Goal: Task Accomplishment & Management: Use online tool/utility

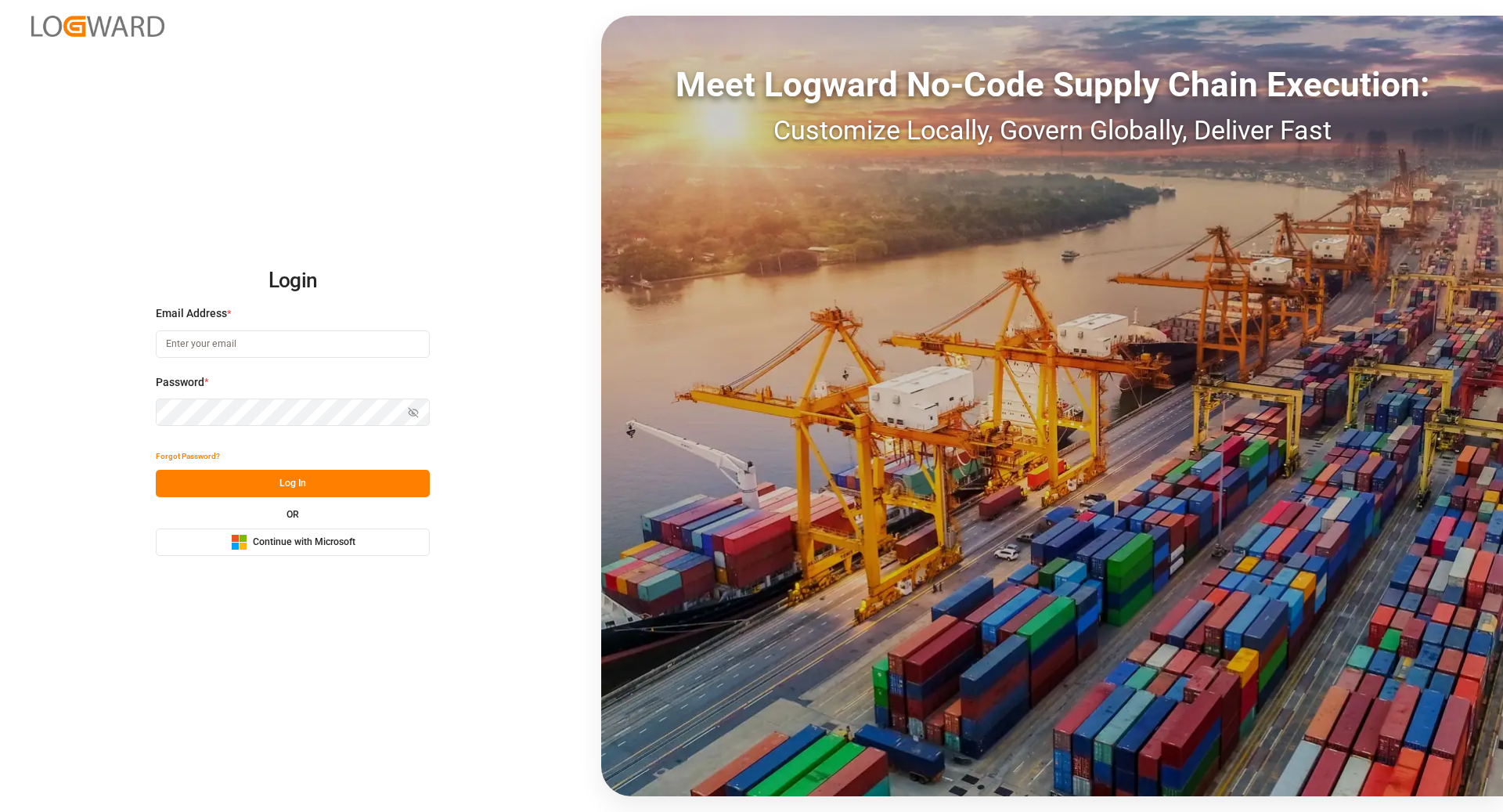
click at [332, 545] on span "Continue with Microsoft" at bounding box center [304, 543] width 103 height 14
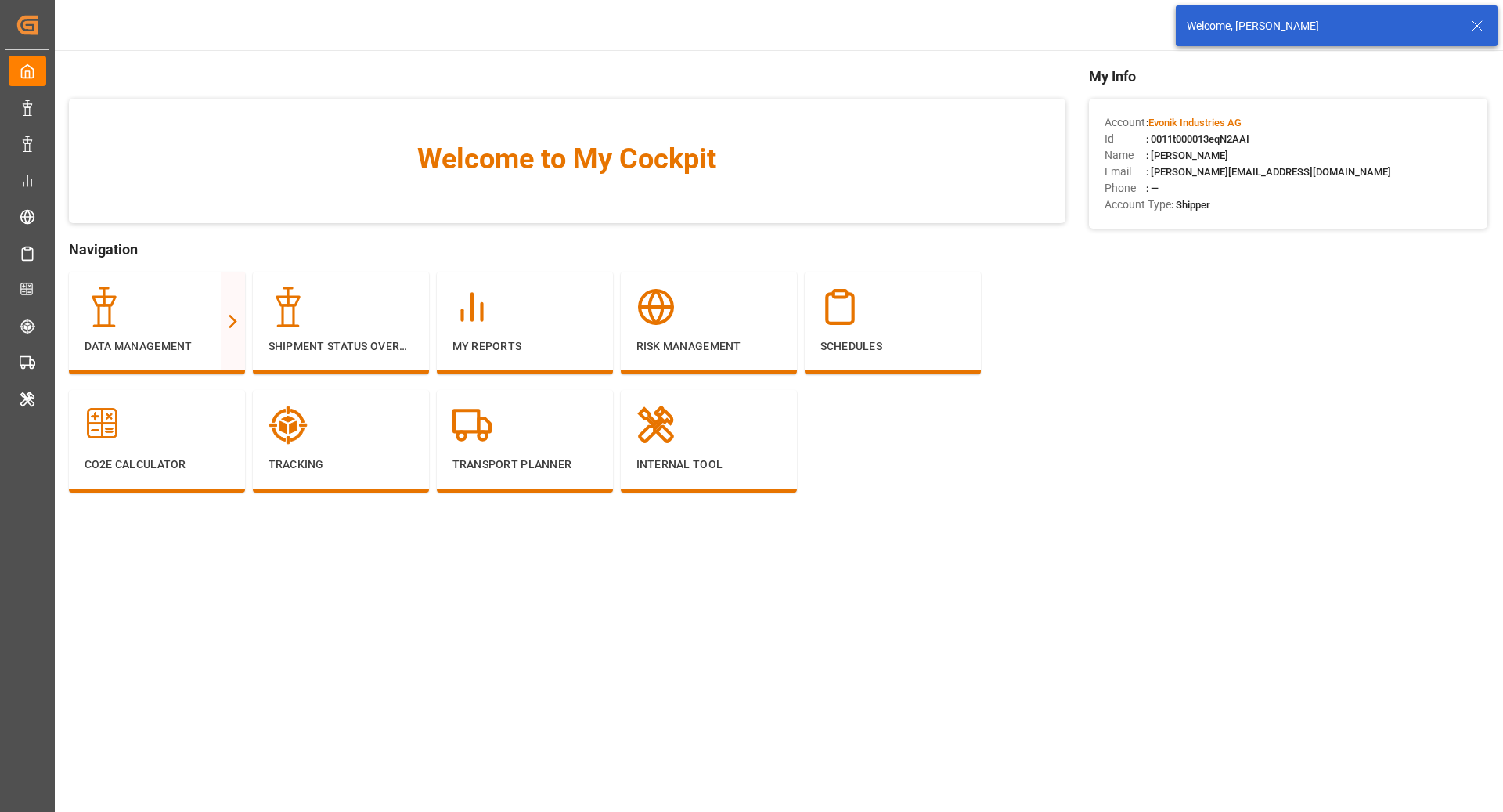
click at [1484, 27] on icon at bounding box center [1477, 26] width 19 height 19
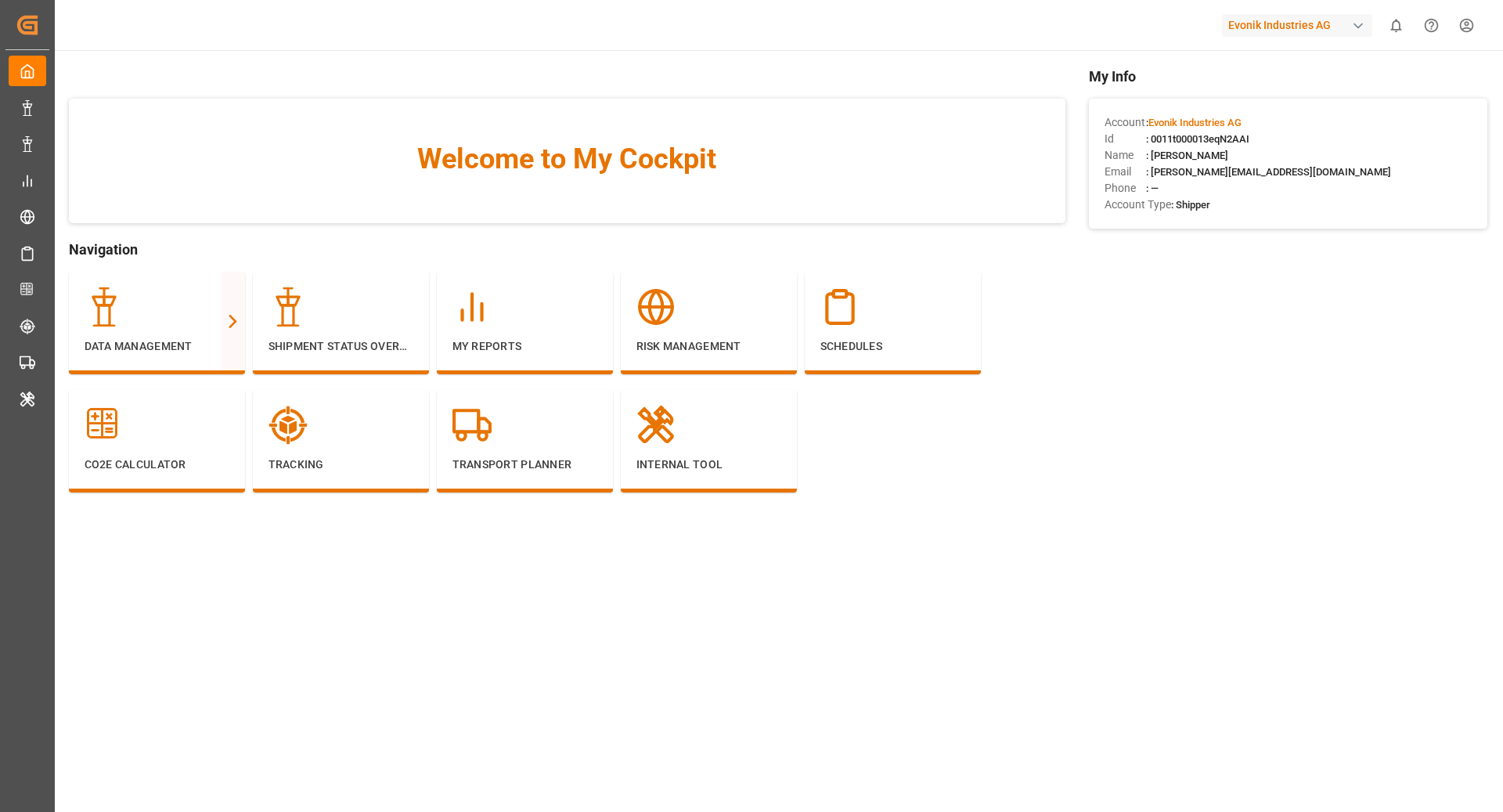
click at [1341, 23] on div "Evonik Industries AG" at bounding box center [1297, 26] width 151 height 23
type input "[PERSON_NAME]"
click at [1360, 106] on div "PO Pochteca Pochteca-RJ8V" at bounding box center [1301, 106] width 267 height 35
